Goal: Navigation & Orientation: Find specific page/section

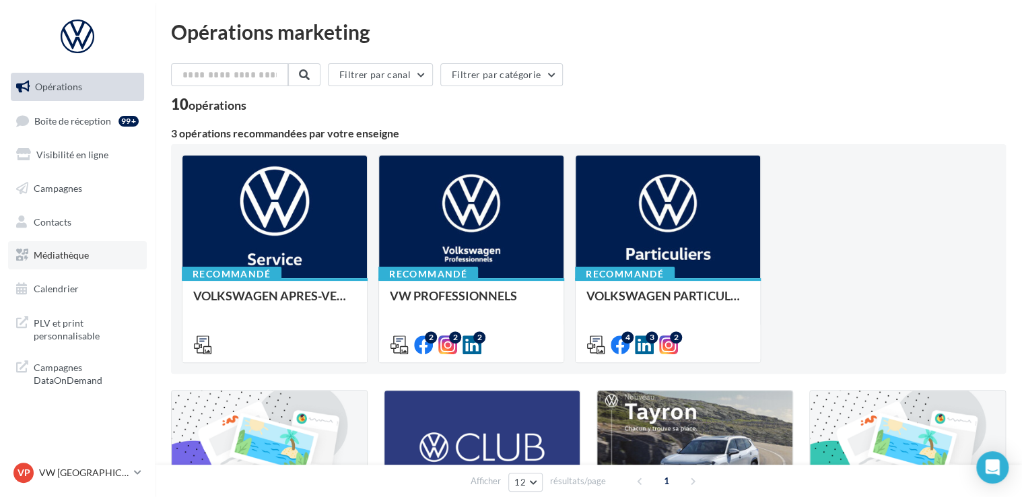
click at [82, 260] on span "Médiathèque" at bounding box center [61, 254] width 55 height 11
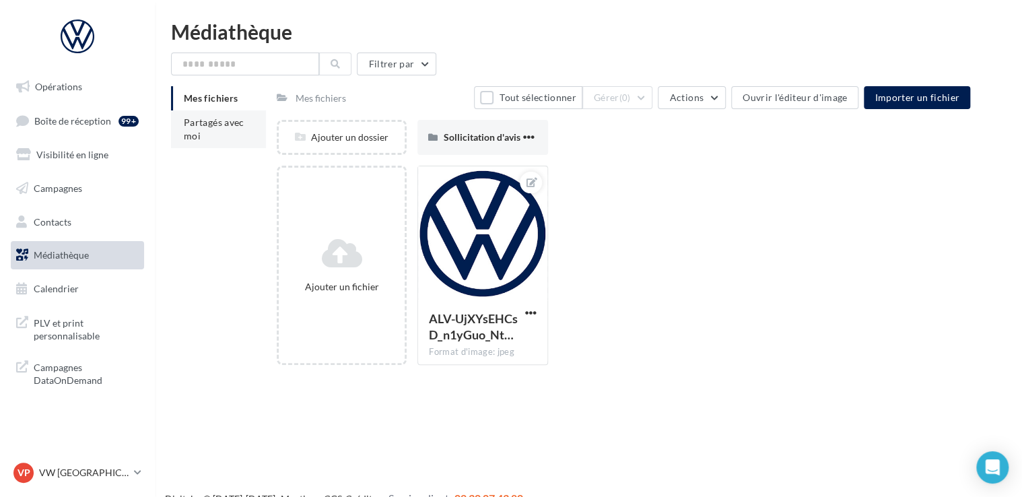
click at [230, 135] on li "Partagés avec moi" at bounding box center [218, 129] width 95 height 38
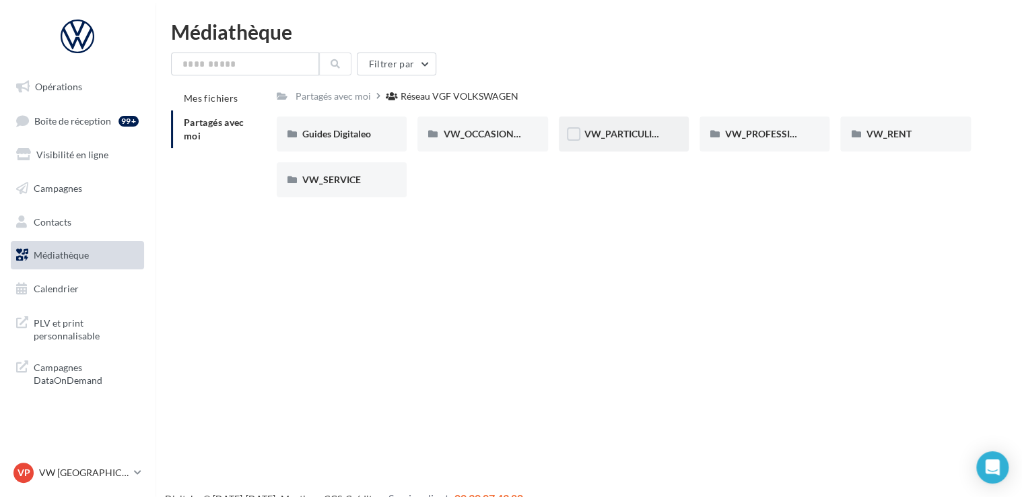
click at [662, 131] on div "VW_PARTICULIERS" at bounding box center [624, 133] width 130 height 35
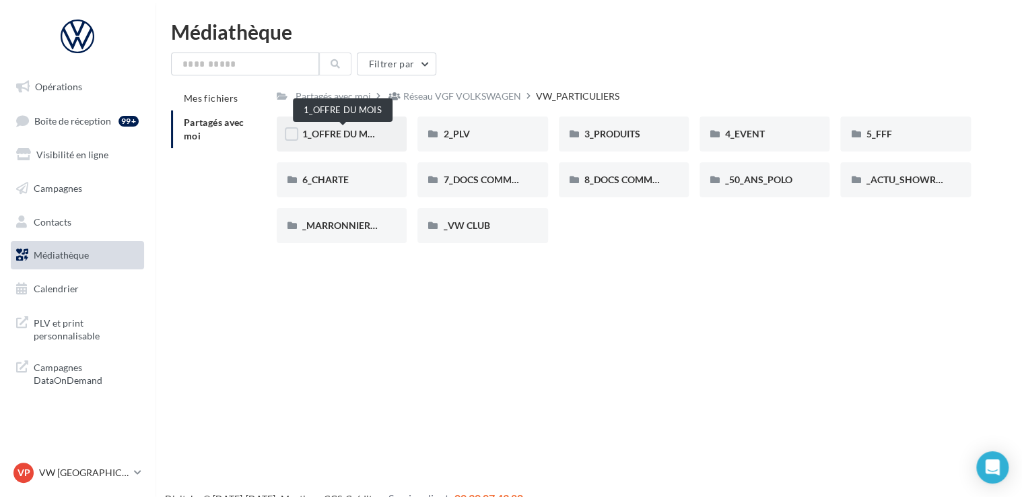
click at [360, 139] on span "1_OFFRE DU MOIS" at bounding box center [342, 133] width 81 height 11
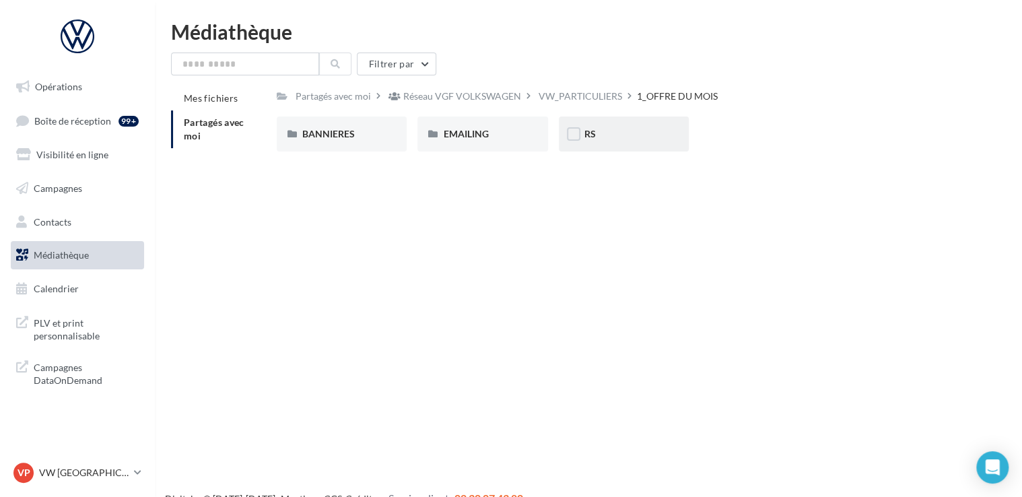
click at [625, 131] on div "RS" at bounding box center [623, 133] width 79 height 13
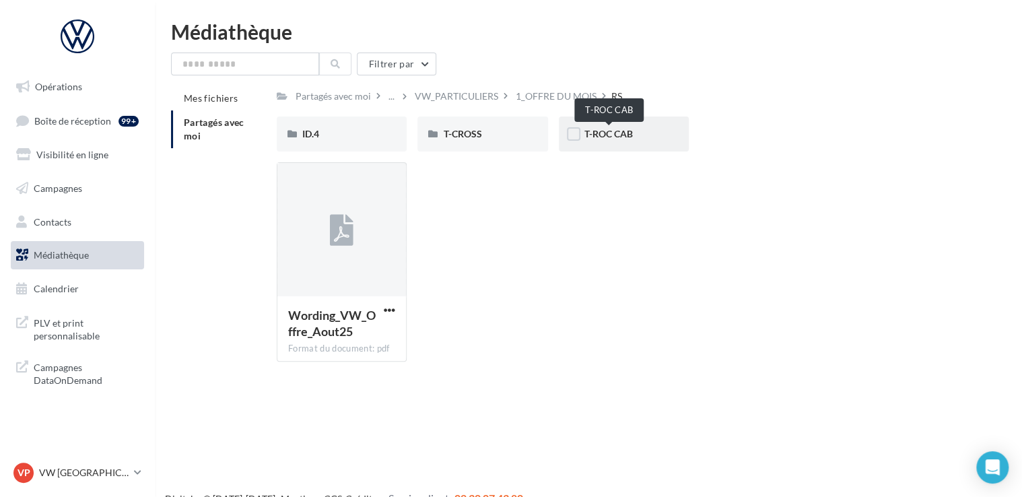
click at [621, 136] on span "T-ROC CAB" at bounding box center [608, 133] width 48 height 11
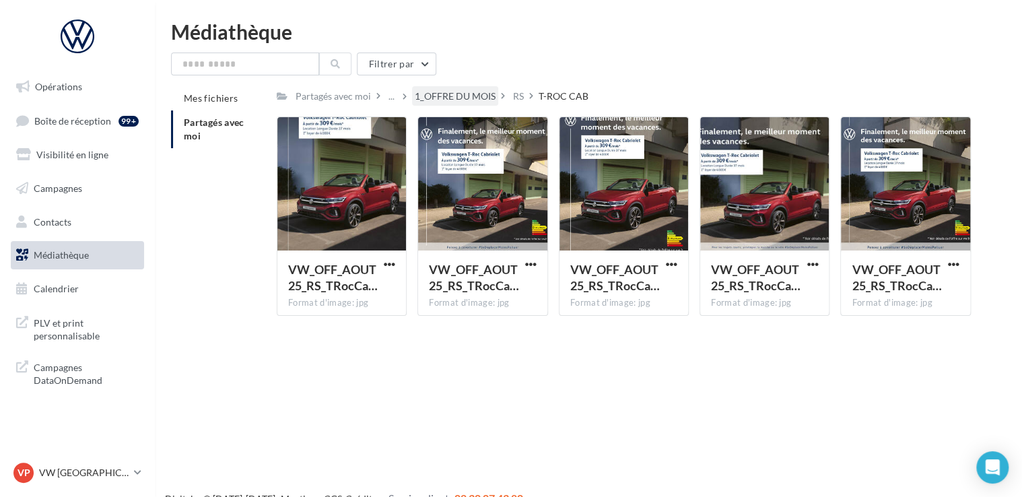
click at [471, 92] on div "1_OFFRE DU MOIS" at bounding box center [455, 96] width 81 height 13
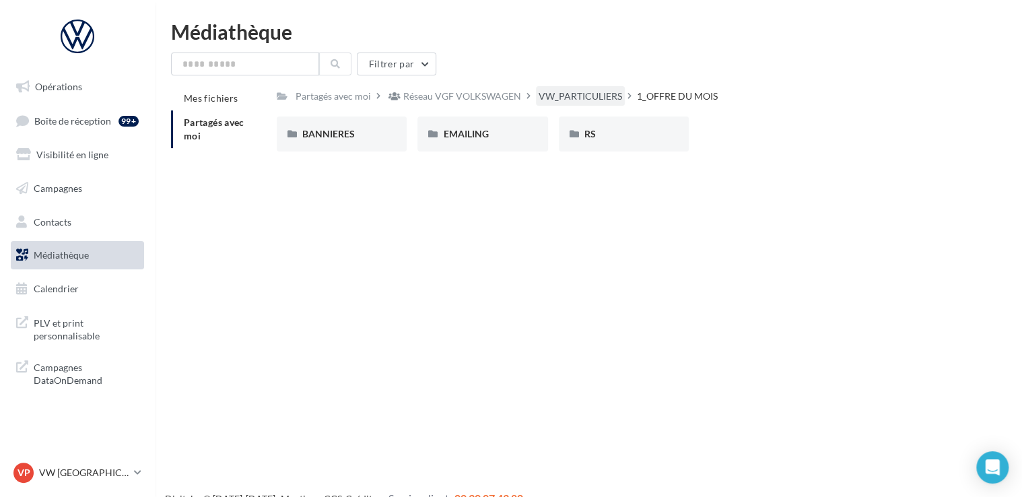
click at [545, 98] on div "VW_PARTICULIERS" at bounding box center [580, 96] width 83 height 13
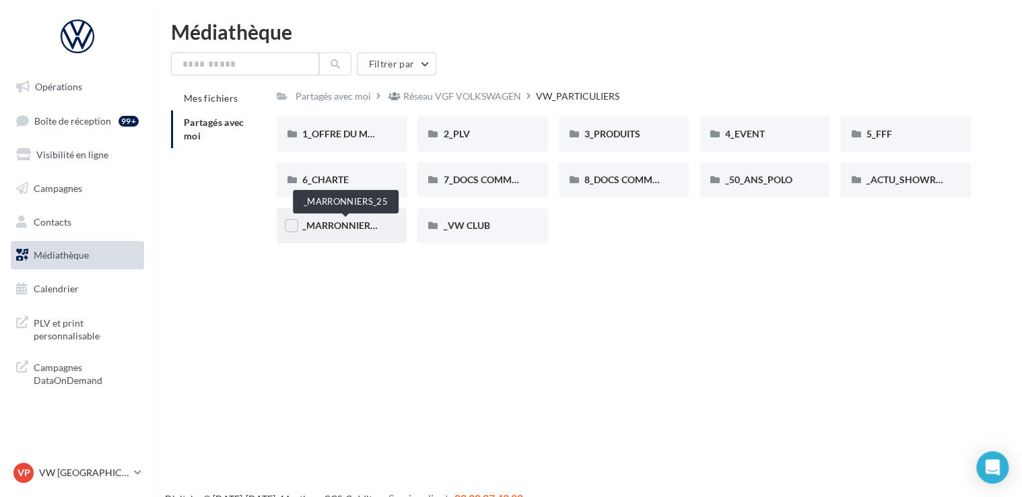
click at [374, 226] on span "_MARRONNIERS_25" at bounding box center [346, 224] width 88 height 11
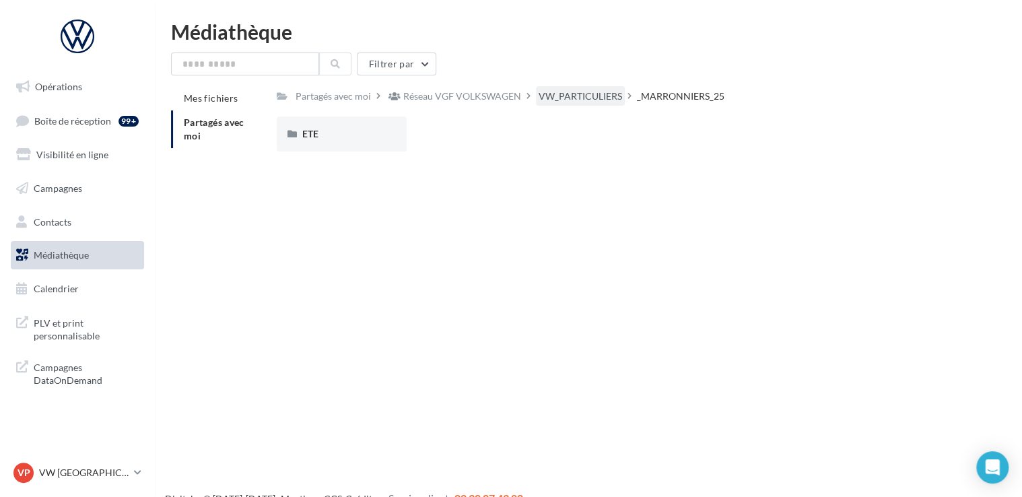
click at [603, 96] on div "VW_PARTICULIERS" at bounding box center [580, 96] width 83 height 13
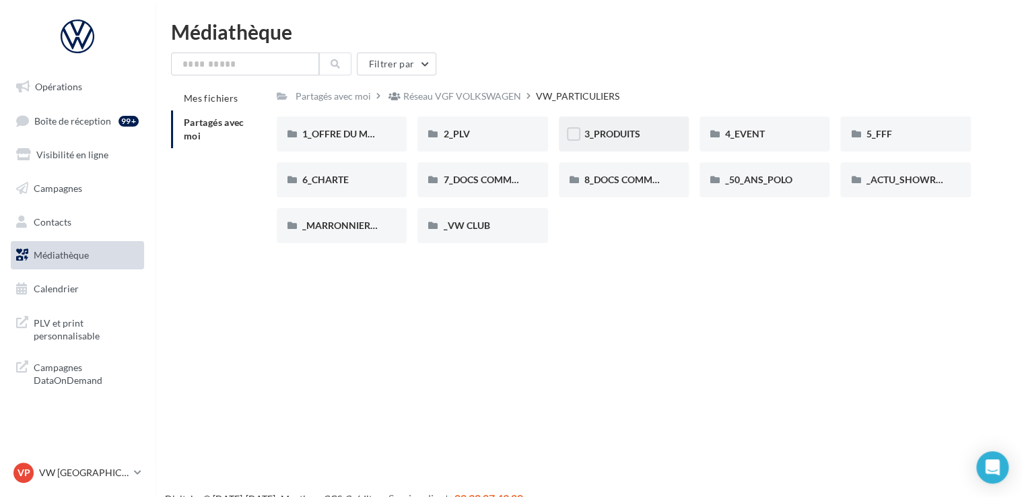
click at [649, 130] on div "3_PRODUITS" at bounding box center [623, 133] width 79 height 13
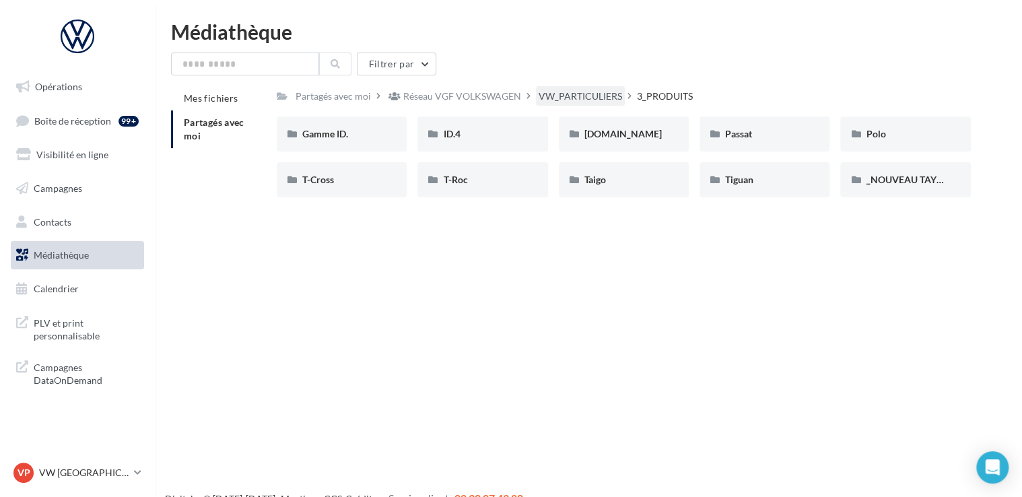
click at [613, 96] on div "VW_PARTICULIERS" at bounding box center [580, 96] width 83 height 13
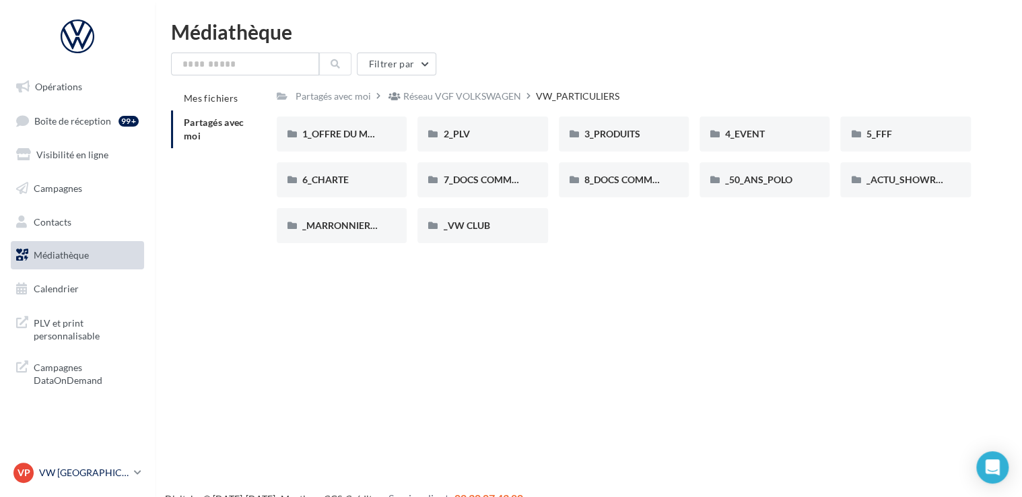
click at [73, 477] on p "VW [GEOGRAPHIC_DATA] 13" at bounding box center [84, 472] width 90 height 13
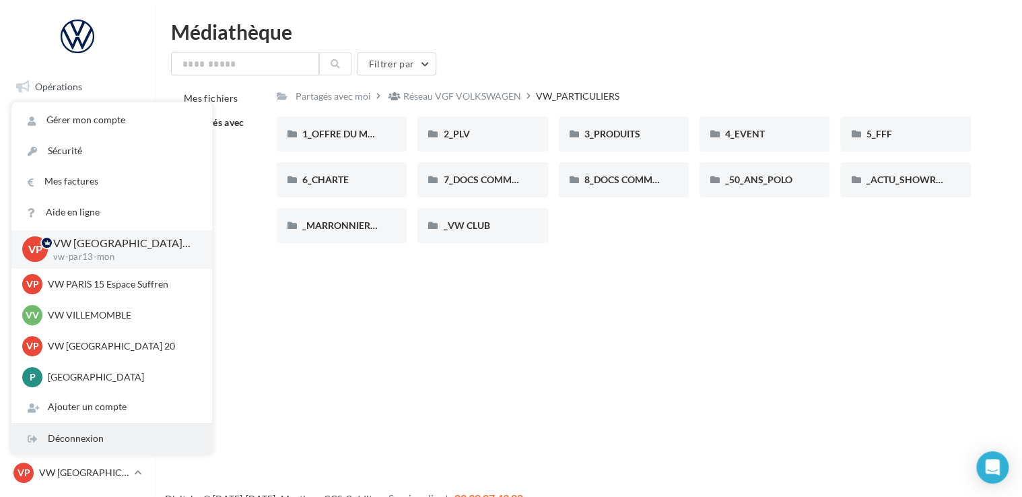
click at [106, 432] on div "Déconnexion" at bounding box center [111, 438] width 201 height 30
